Goal: Information Seeking & Learning: Check status

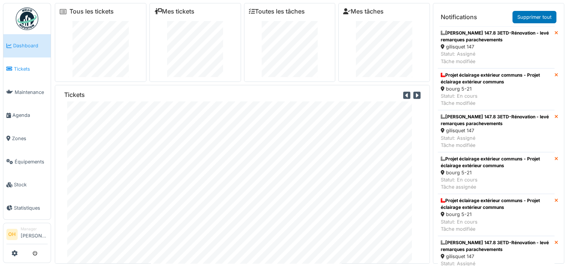
click at [16, 65] on span "Tickets" at bounding box center [31, 68] width 34 height 7
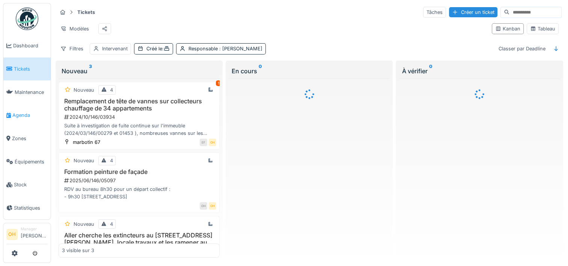
click at [24, 116] on span "Agenda" at bounding box center [29, 114] width 35 height 7
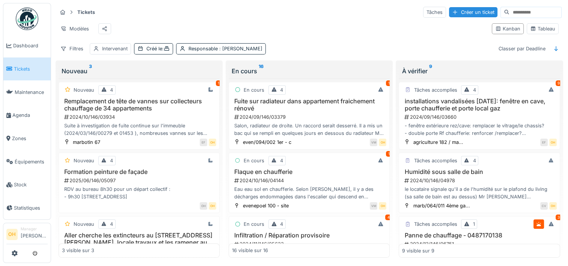
click at [21, 69] on span "Tickets" at bounding box center [31, 68] width 34 height 7
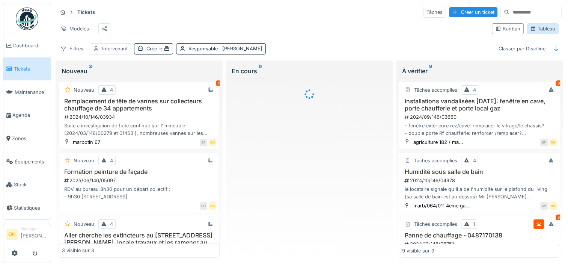
click at [530, 29] on icon at bounding box center [533, 28] width 6 height 5
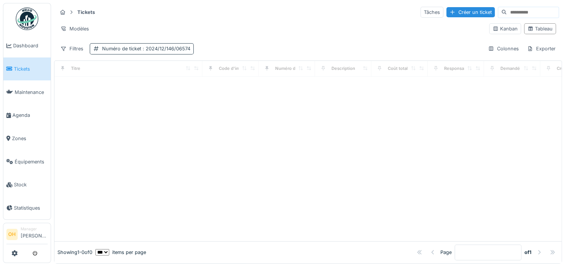
click at [131, 49] on div "Numéro de ticket : 2024/12/146/06574" at bounding box center [146, 48] width 88 height 7
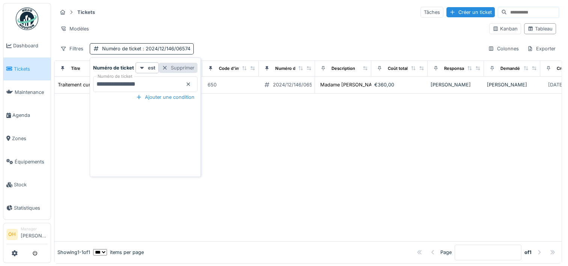
click at [182, 69] on div "Supprimer" at bounding box center [178, 68] width 39 height 10
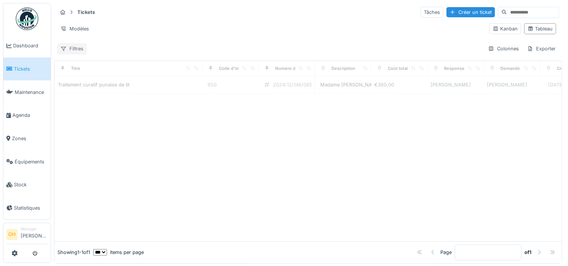
click at [64, 52] on div "Filtres" at bounding box center [72, 48] width 30 height 11
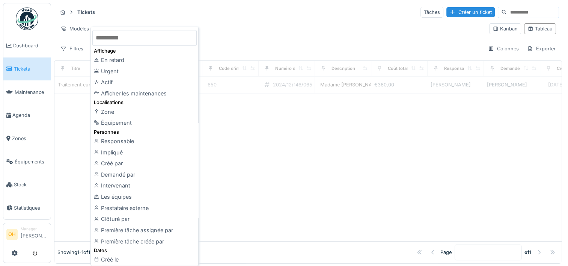
click at [153, 42] on input "text" at bounding box center [144, 38] width 104 height 16
click at [99, 84] on div at bounding box center [97, 82] width 7 height 6
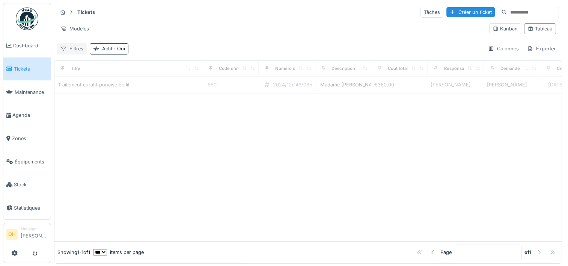
click at [71, 47] on div "Filtres" at bounding box center [72, 48] width 30 height 11
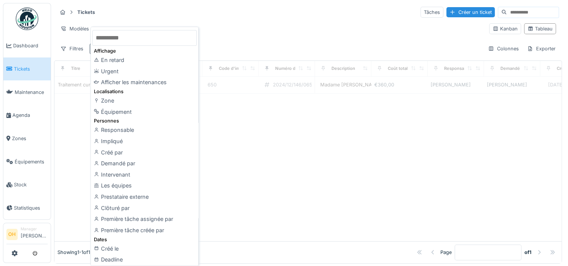
click at [162, 38] on input "text" at bounding box center [144, 38] width 104 height 16
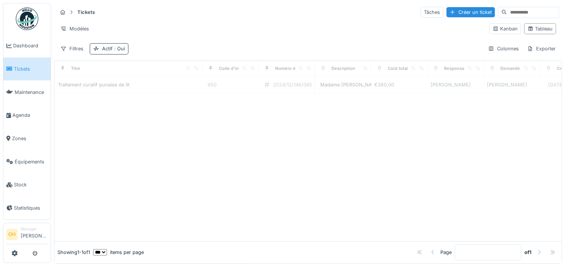
click at [117, 46] on span ": Oui" at bounding box center [119, 49] width 12 height 6
click at [159, 69] on div "Supprimer" at bounding box center [148, 68] width 39 height 10
click at [75, 50] on div "Filtres" at bounding box center [72, 48] width 30 height 11
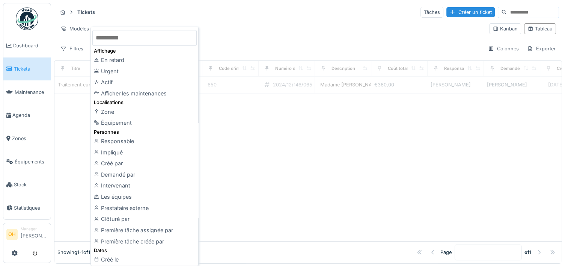
click at [149, 39] on input "text" at bounding box center [144, 38] width 104 height 16
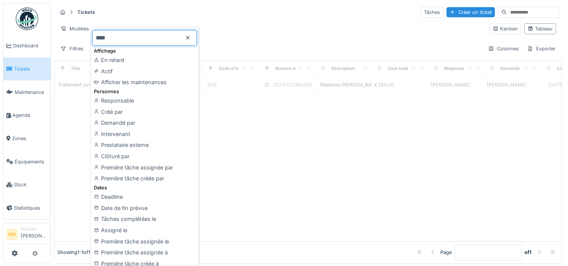
click at [132, 37] on body "Dashboard Tickets Maintenance [GEOGRAPHIC_DATA] Zones Équipements Stock Statist…" at bounding box center [284, 133] width 568 height 266
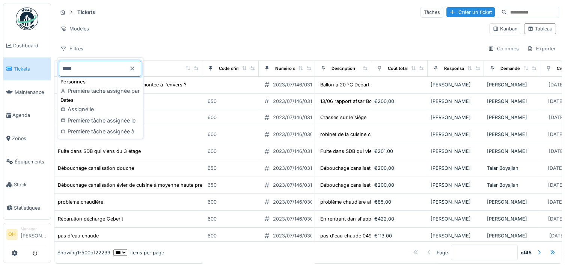
type input "****"
click at [134, 70] on icon at bounding box center [132, 69] width 4 height 4
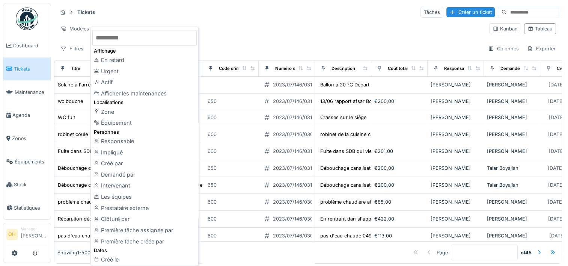
click at [114, 39] on input "text" at bounding box center [144, 38] width 104 height 16
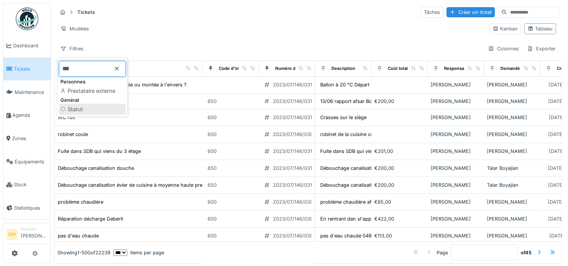
type input "***"
click at [78, 110] on div "Statut" at bounding box center [92, 109] width 67 height 11
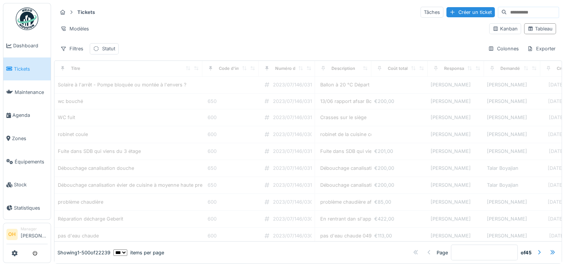
click at [140, 52] on div "Filtres Statut Colonnes Exporter" at bounding box center [308, 48] width 502 height 11
click at [102, 48] on div "Statut" at bounding box center [108, 48] width 13 height 7
click at [161, 41] on div "Tickets Tâches Créer un ticket Modèles Kanban Tableau Filtres Statut Colonnes E…" at bounding box center [308, 30] width 508 height 54
click at [63, 47] on icon at bounding box center [63, 48] width 6 height 5
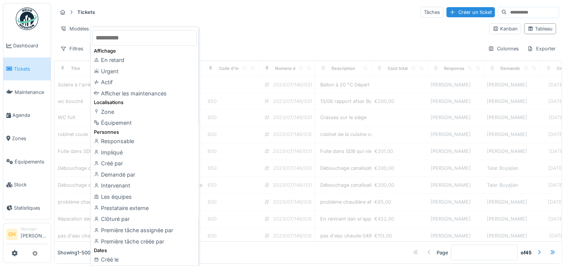
click at [129, 35] on input "text" at bounding box center [144, 38] width 104 height 16
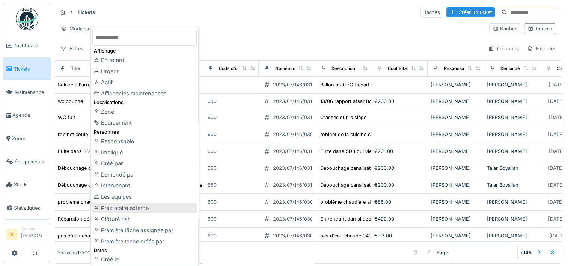
click at [125, 208] on div "Prestataire externe" at bounding box center [144, 207] width 104 height 11
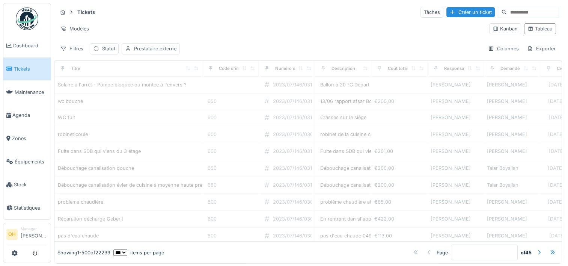
click at [146, 47] on div "Prestataire externe" at bounding box center [155, 48] width 42 height 7
click at [149, 86] on div "Prestataire externe" at bounding box center [179, 87] width 108 height 7
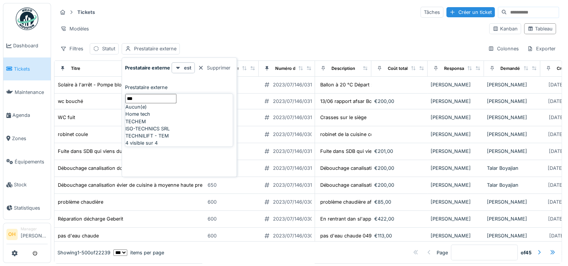
type externe_kwMDk "***"
click at [162, 139] on span "TECHNILIFT - TEM" at bounding box center [147, 135] width 44 height 7
type input "*****"
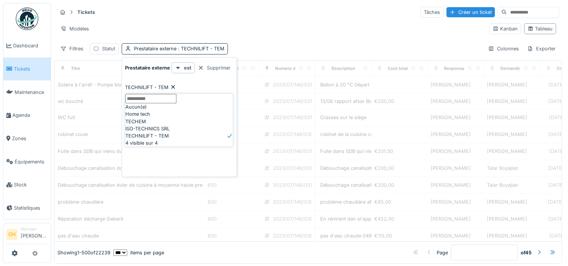
click at [248, 44] on div "Filtres Statut Prestataire externe : TECHNILIFT - TEM Colonnes Exporter" at bounding box center [308, 48] width 502 height 11
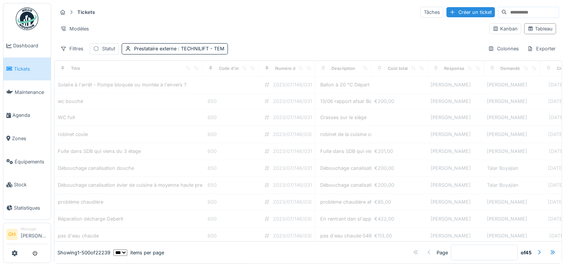
click at [208, 68] on icon at bounding box center [210, 68] width 5 height 4
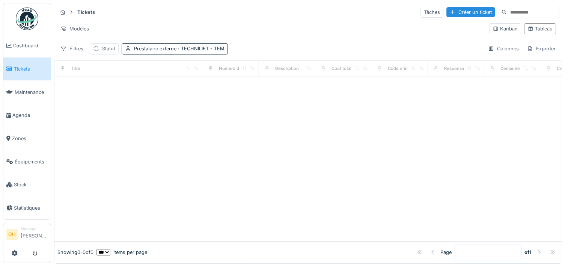
click at [102, 48] on div "Statut" at bounding box center [108, 48] width 13 height 7
click at [155, 91] on div at bounding box center [132, 94] width 78 height 7
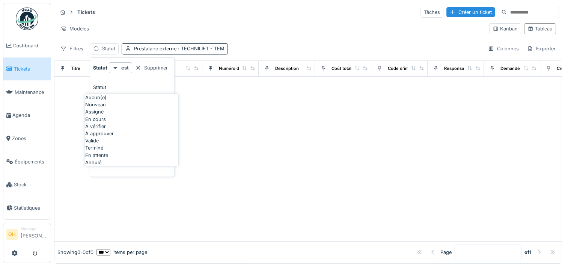
click at [249, 5] on div "Tickets Tâches Créer un ticket Modèles Kanban Tableau Filtres Statut Prestatair…" at bounding box center [308, 30] width 508 height 54
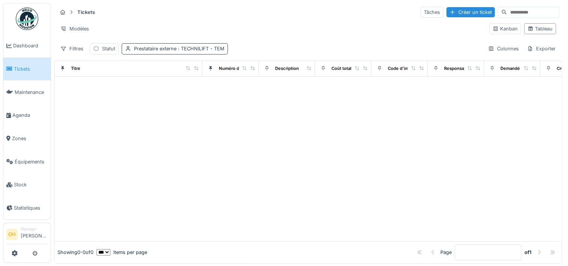
click at [218, 50] on span ": TECHNILIFT - TEM" at bounding box center [200, 49] width 48 height 6
click at [209, 68] on div "Supprimer" at bounding box center [214, 68] width 39 height 10
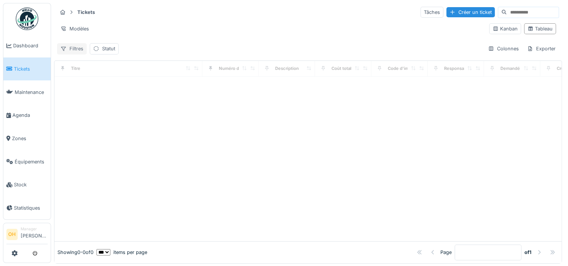
click at [74, 48] on div "Filtres" at bounding box center [72, 48] width 30 height 11
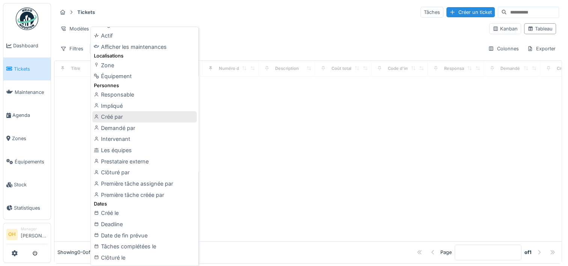
scroll to position [47, 0]
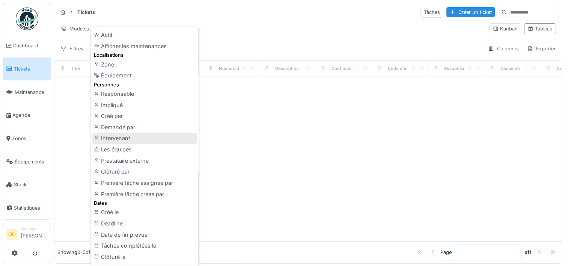
click at [131, 138] on div "Intervenant" at bounding box center [144, 137] width 104 height 11
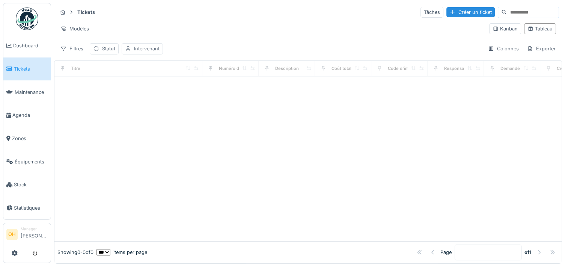
click at [141, 48] on div "Intervenant" at bounding box center [147, 48] width 26 height 7
click at [150, 86] on div "Intervenant" at bounding box center [170, 87] width 91 height 7
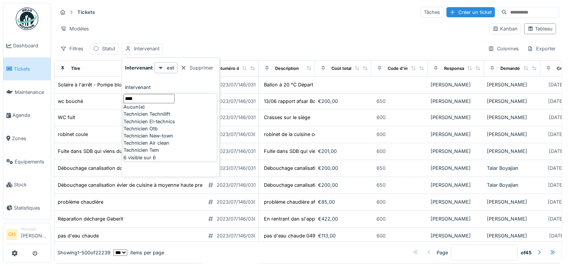
type input "****"
click at [162, 117] on span "Technicien Technilift" at bounding box center [146, 113] width 47 height 7
type input "*****"
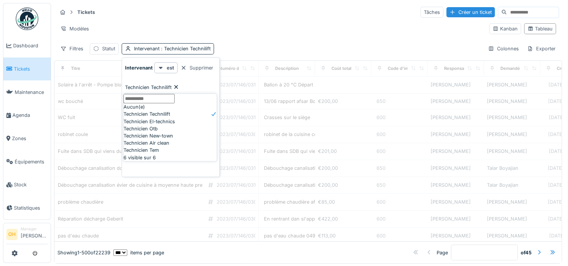
click at [240, 42] on div "Tickets Tâches Créer un ticket Modèles Kanban Tableau Filtres Statut Intervenan…" at bounding box center [308, 30] width 508 height 54
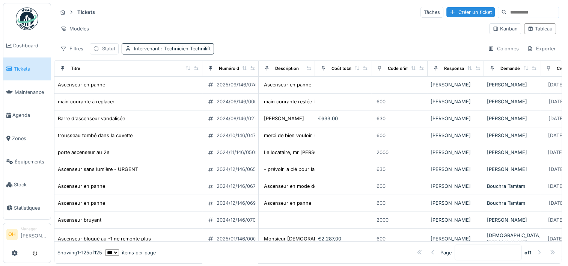
click at [104, 48] on div "Statut" at bounding box center [108, 48] width 13 height 7
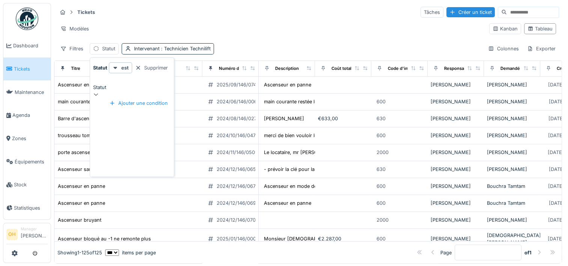
click at [143, 86] on div "Statut" at bounding box center [132, 87] width 78 height 7
click at [98, 115] on span "Assigné" at bounding box center [94, 111] width 18 height 7
type input "********"
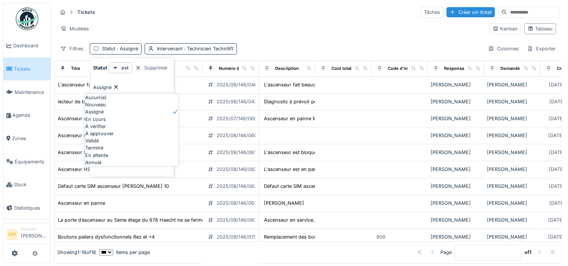
click at [271, 44] on div "Filtres Statut : Assigné Intervenant : Technicien Technilift Colonnes Exporter" at bounding box center [308, 48] width 502 height 11
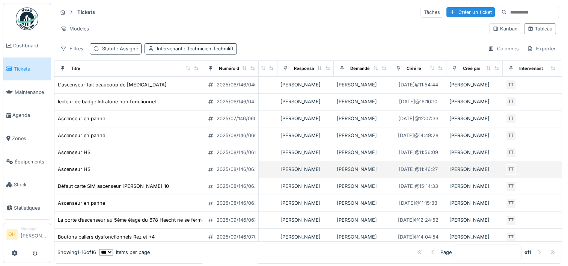
scroll to position [0, 150]
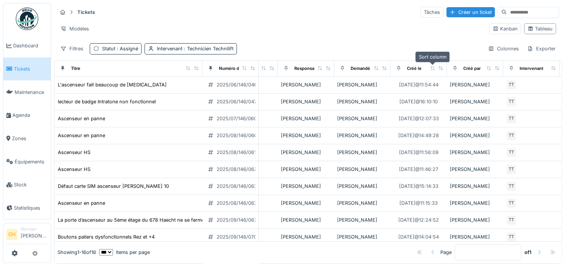
click at [431, 69] on icon at bounding box center [432, 68] width 4 height 4
click at [431, 69] on icon at bounding box center [432, 68] width 5 height 4
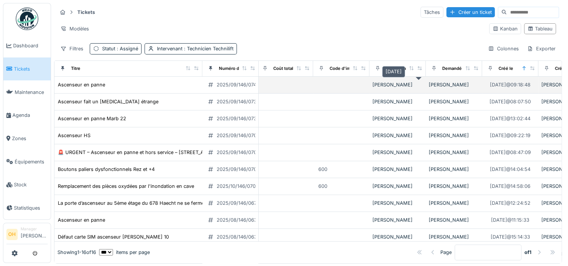
scroll to position [0, 0]
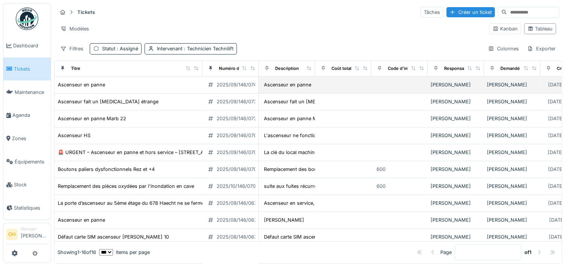
click at [144, 89] on td "Ascenseur en panne" at bounding box center [128, 85] width 148 height 17
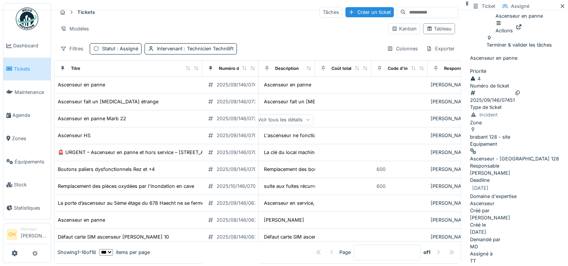
scroll to position [98, 0]
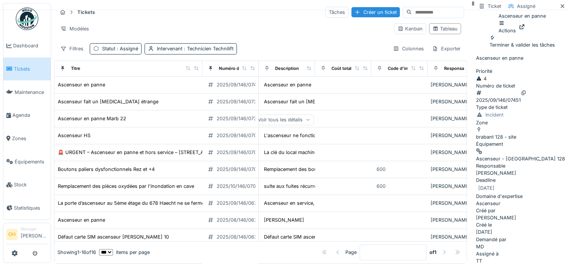
scroll to position [6, 0]
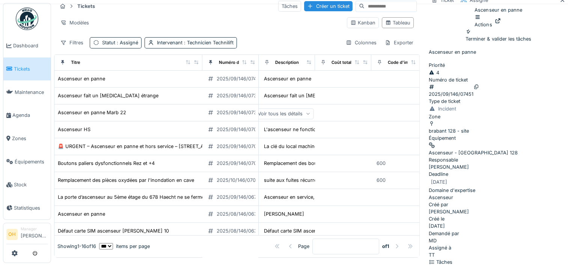
scroll to position [0, 0]
click at [313, 119] on div "Voir tous les détails" at bounding box center [283, 113] width 59 height 11
